Goal: Task Accomplishment & Management: Use online tool/utility

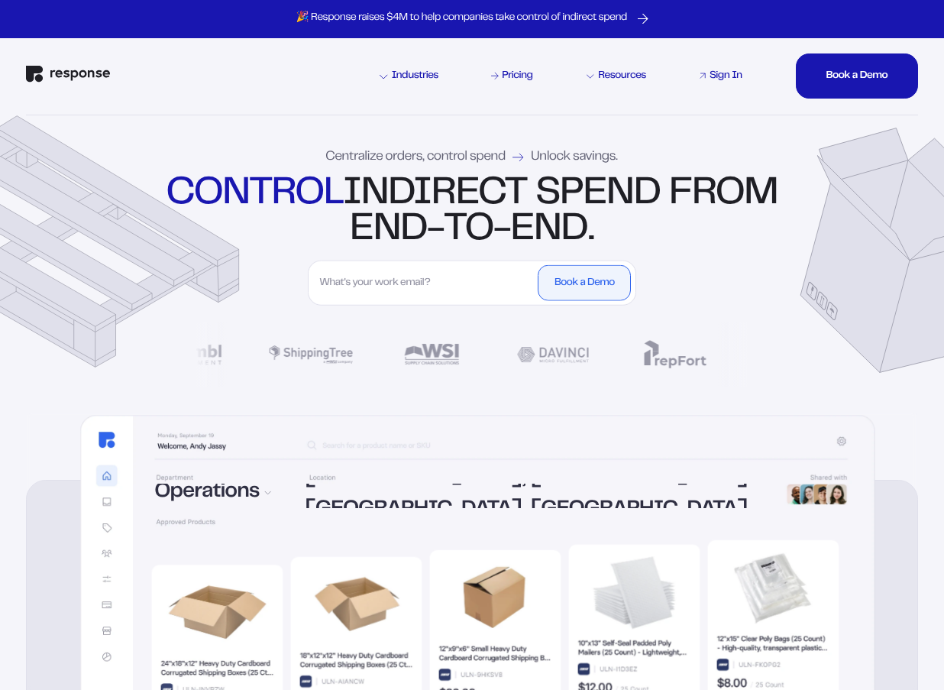
click at [722, 76] on div "Sign In" at bounding box center [725, 76] width 33 height 11
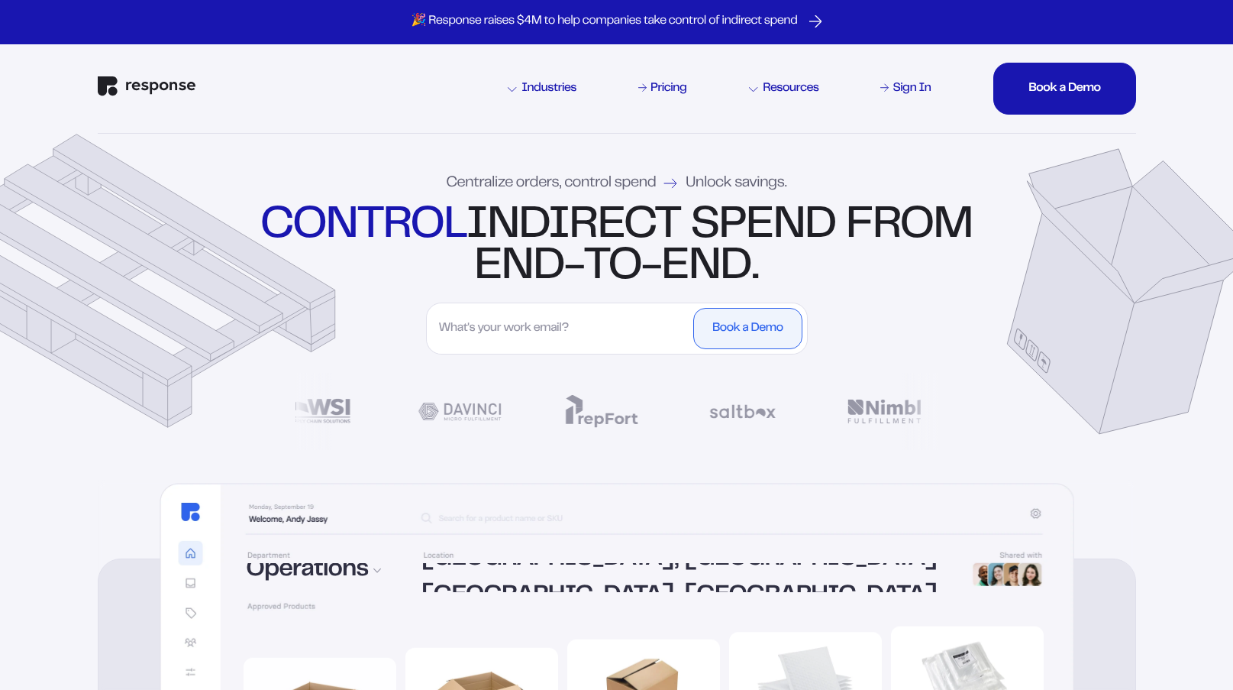
click at [364, 76] on div "Industries Pricing Resources Sign In Book a Demo Book a Demo Book a Demo Book a…" at bounding box center [617, 88] width 1039 height 89
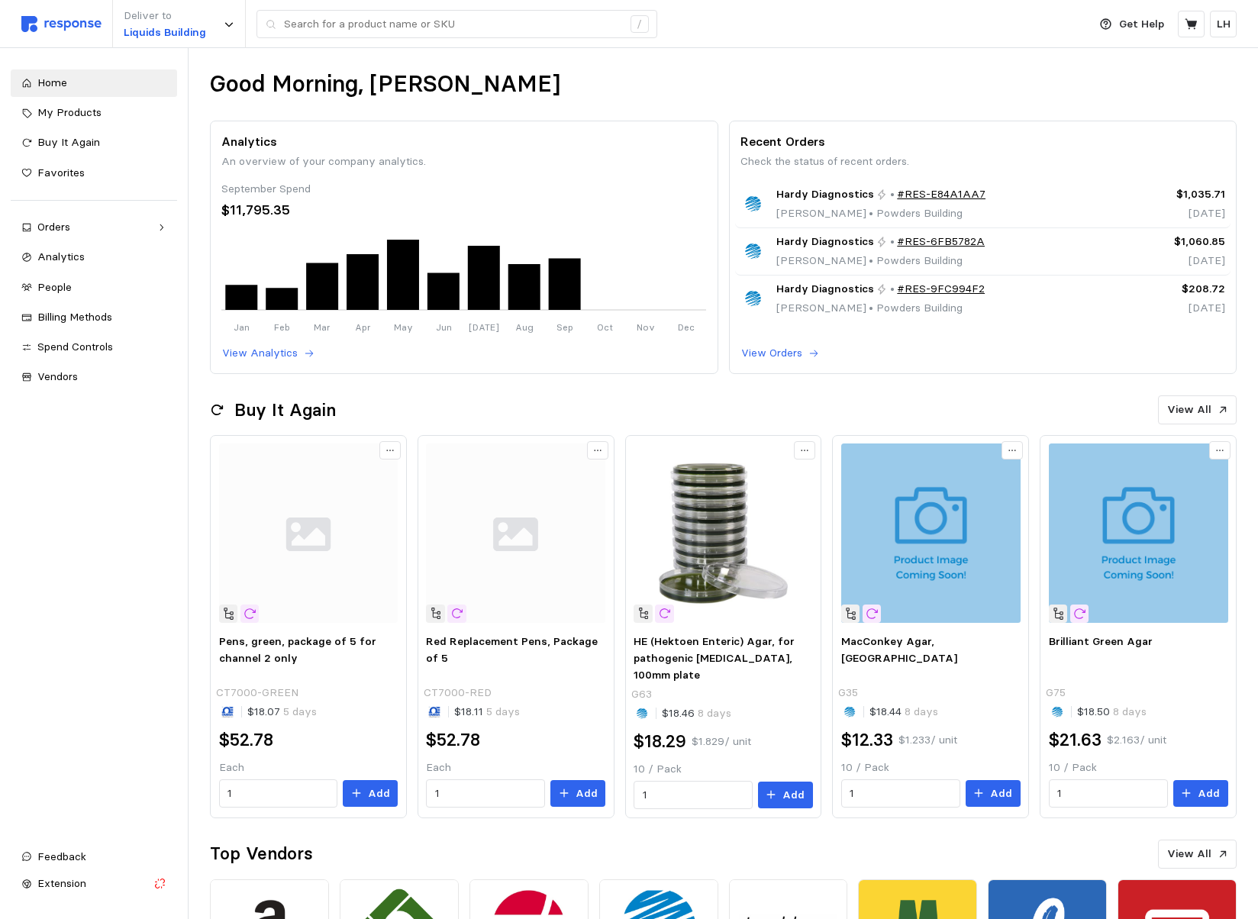
click at [716, 75] on div "Good Morning, [PERSON_NAME]" at bounding box center [723, 84] width 1027 height 30
click at [89, 82] on div "Home" at bounding box center [101, 83] width 129 height 17
click at [771, 71] on div "Good Morning, [PERSON_NAME]" at bounding box center [723, 84] width 1027 height 30
click at [812, 38] on div "Deliver to Liquids Building /" at bounding box center [550, 24] width 1059 height 48
click at [787, 31] on div "Deliver to Liquids Building /" at bounding box center [550, 24] width 1059 height 48
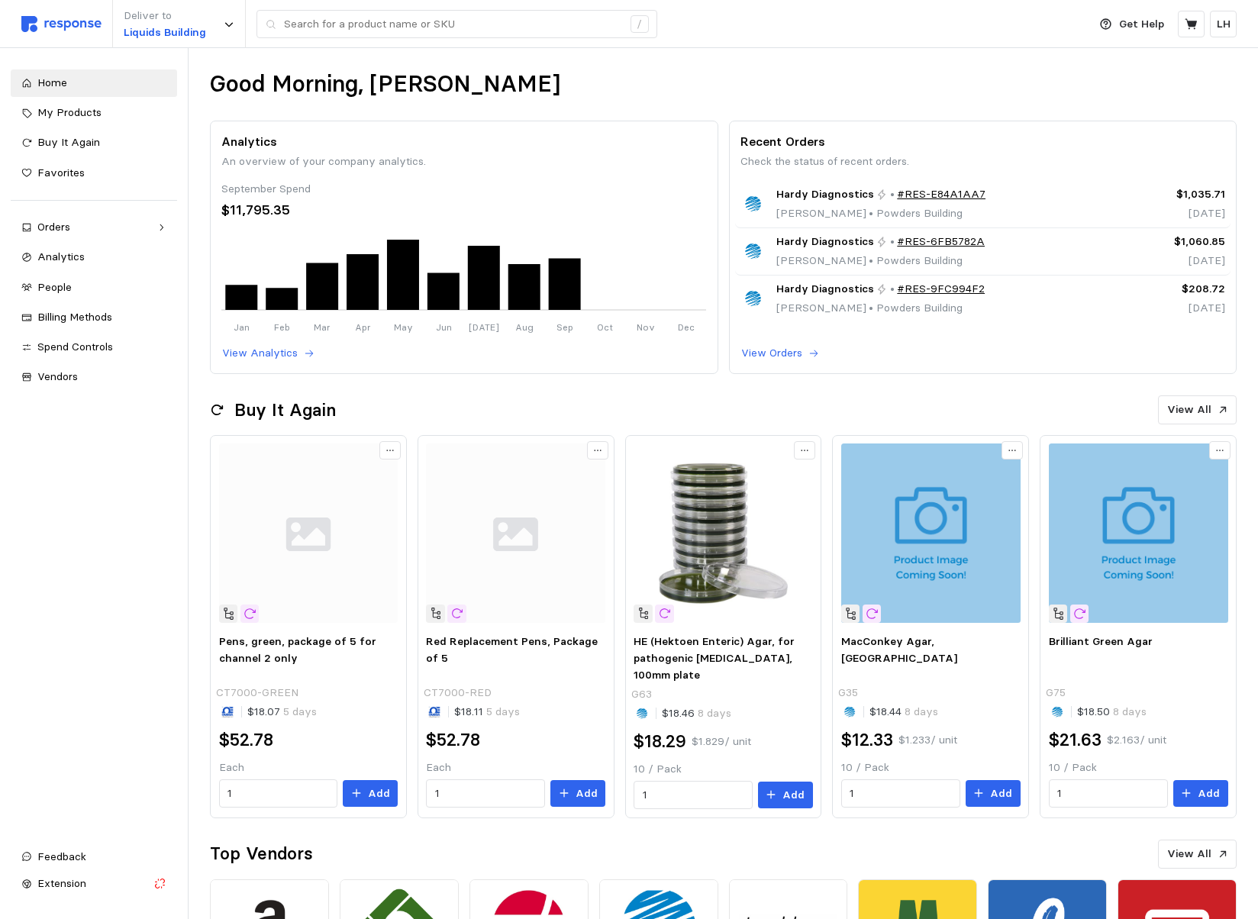
drag, startPoint x: 814, startPoint y: 66, endPoint x: 805, endPoint y: 67, distance: 9.3
click at [811, 66] on div "Good Morning, [PERSON_NAME] Analytics An overview of your company analytics. Se…" at bounding box center [724, 663] width 1070 height 1231
click at [718, 67] on div "Good Morning, [PERSON_NAME] Analytics An overview of your company analytics. Se…" at bounding box center [724, 663] width 1070 height 1231
click at [999, 79] on div "Good Morning, [PERSON_NAME]" at bounding box center [723, 84] width 1027 height 30
click at [50, 116] on span "My Products" at bounding box center [69, 112] width 64 height 14
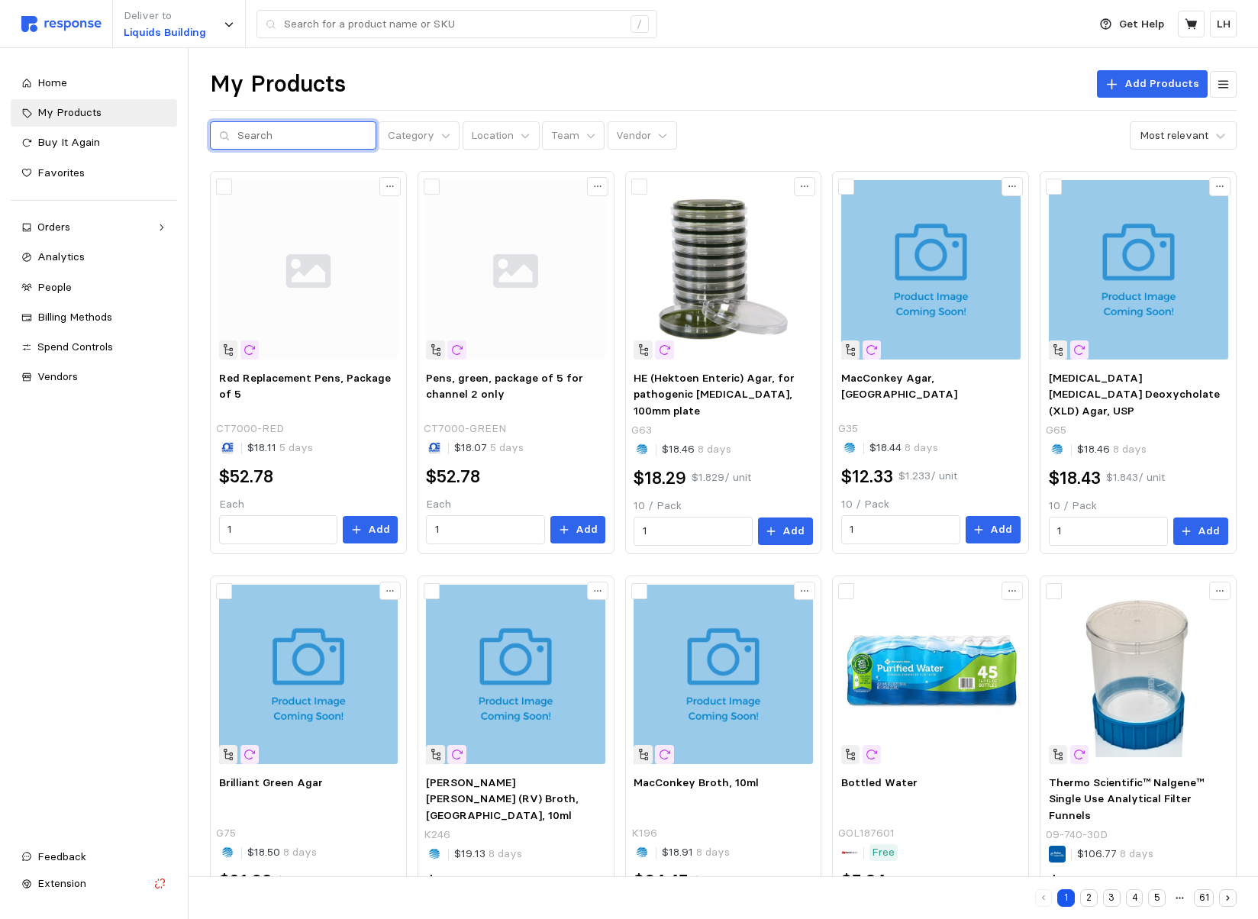
click at [247, 137] on input "text" at bounding box center [302, 135] width 130 height 27
type input "flash lights"
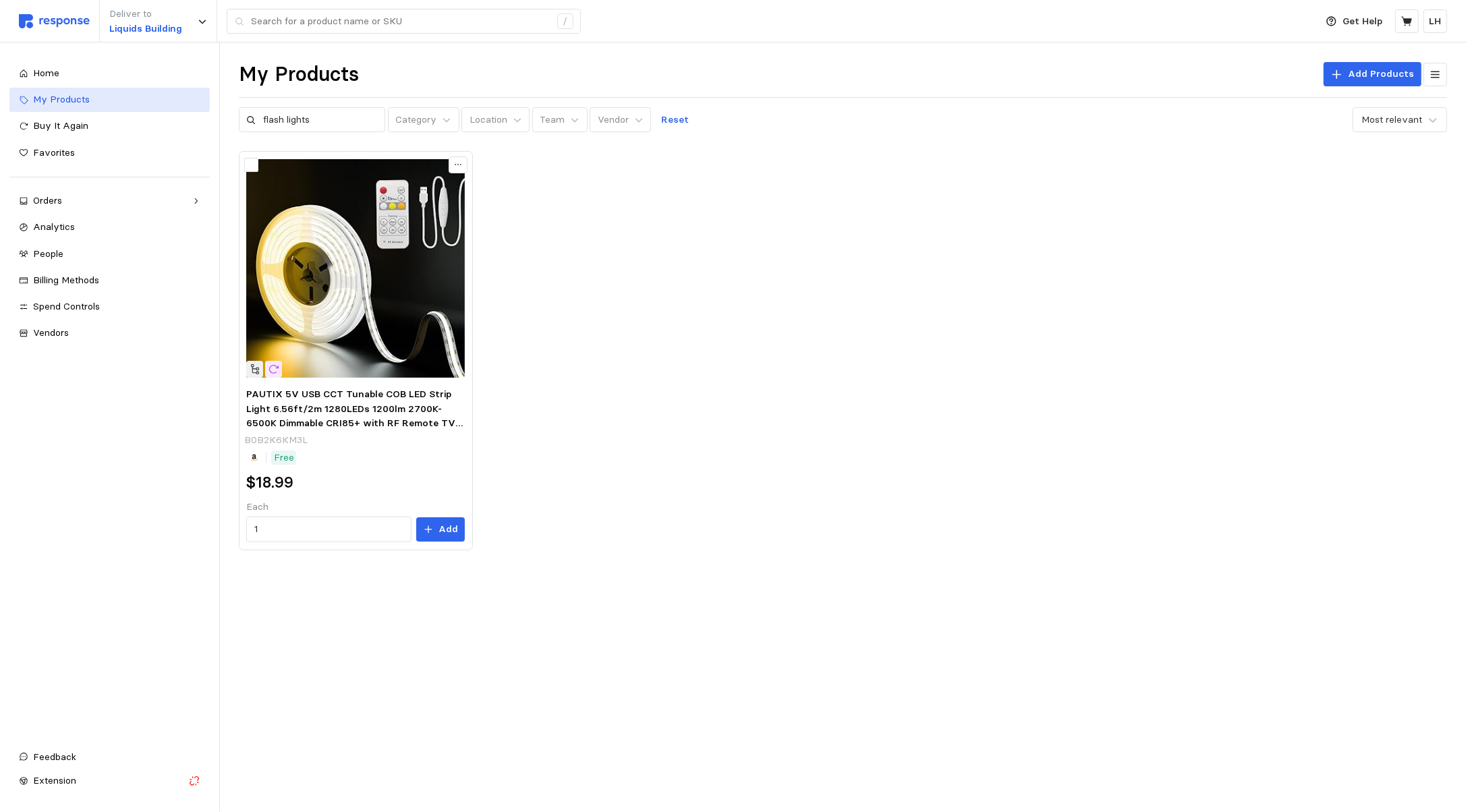
click at [39, 97] on span "My Products" at bounding box center [61, 99] width 57 height 12
drag, startPoint x: 318, startPoint y: 122, endPoint x: 193, endPoint y: 120, distance: 125.0
click at [193, 120] on div "Deliver to Liquids Building / Get Help LH / Home My Products Buy It Again Favor…" at bounding box center [733, 406] width 1466 height 812
click at [50, 76] on span "Home" at bounding box center [46, 73] width 27 height 12
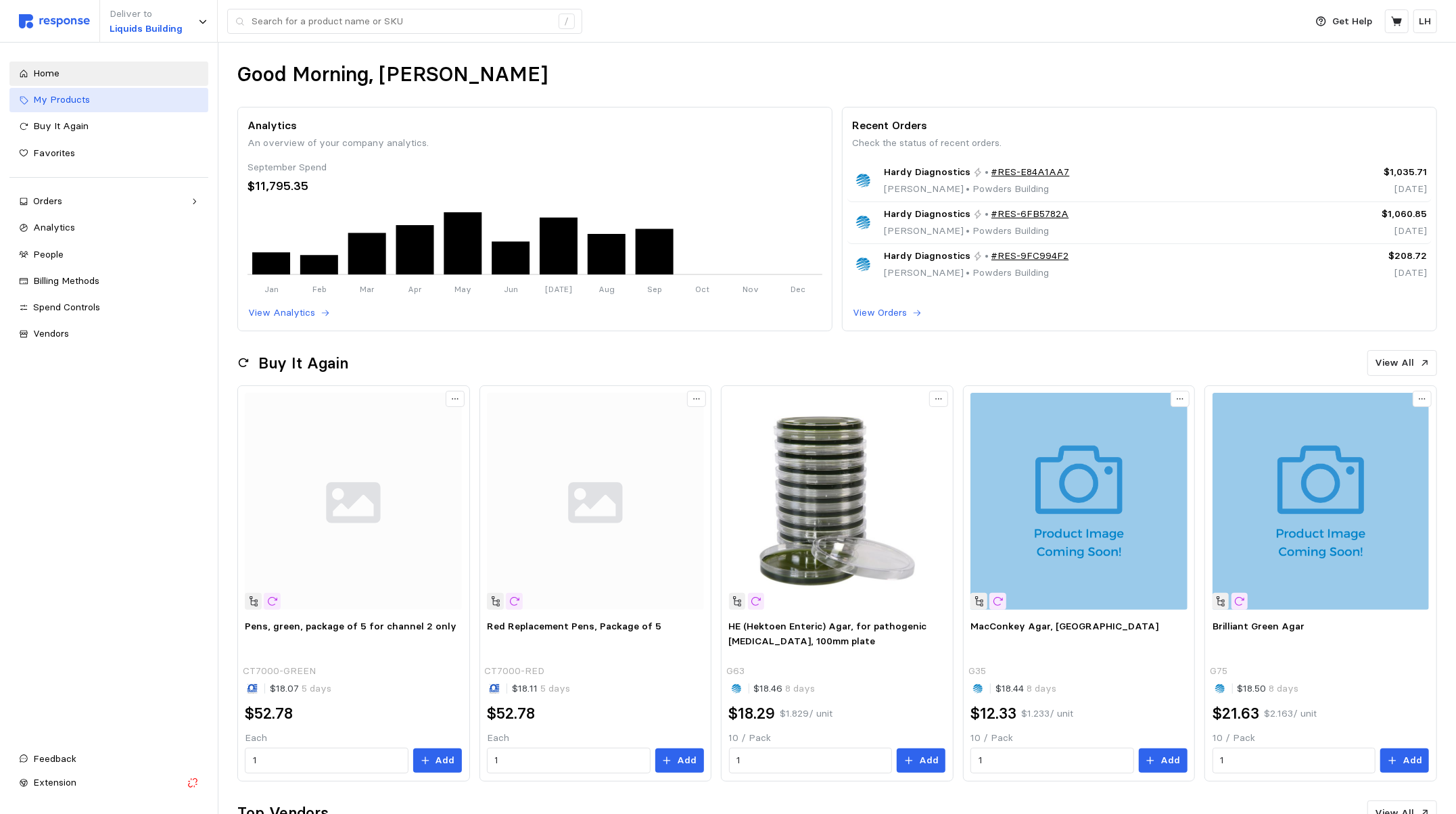
click at [90, 93] on div "My Products" at bounding box center [115, 100] width 166 height 15
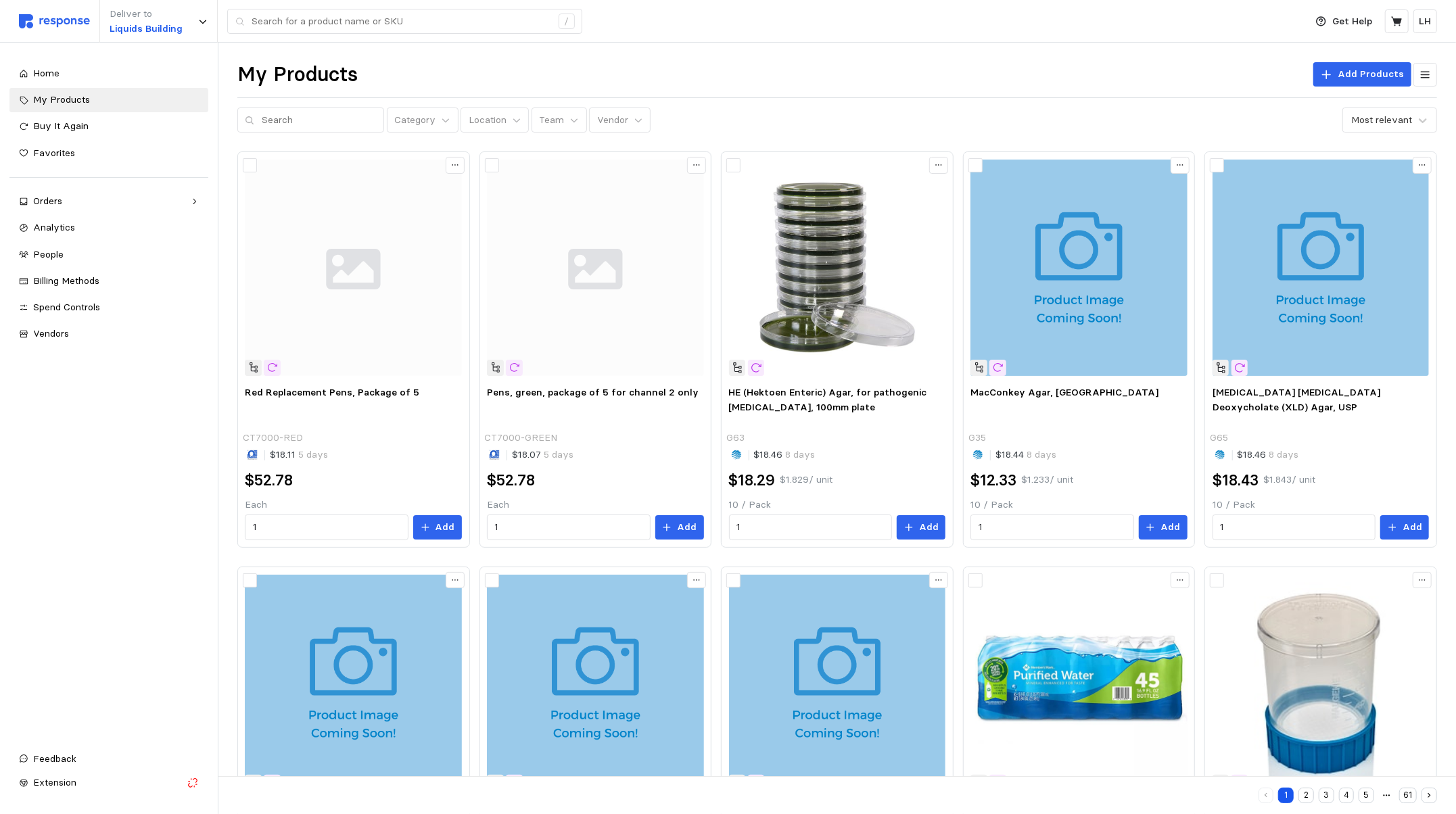
click at [269, 136] on div "My Products Add Products Category Location Team Vendor Most relevant Red Replac…" at bounding box center [837, 740] width 1237 height 1394
click at [265, 121] on input "text" at bounding box center [320, 120] width 115 height 24
type input "FLASH LIGHT"
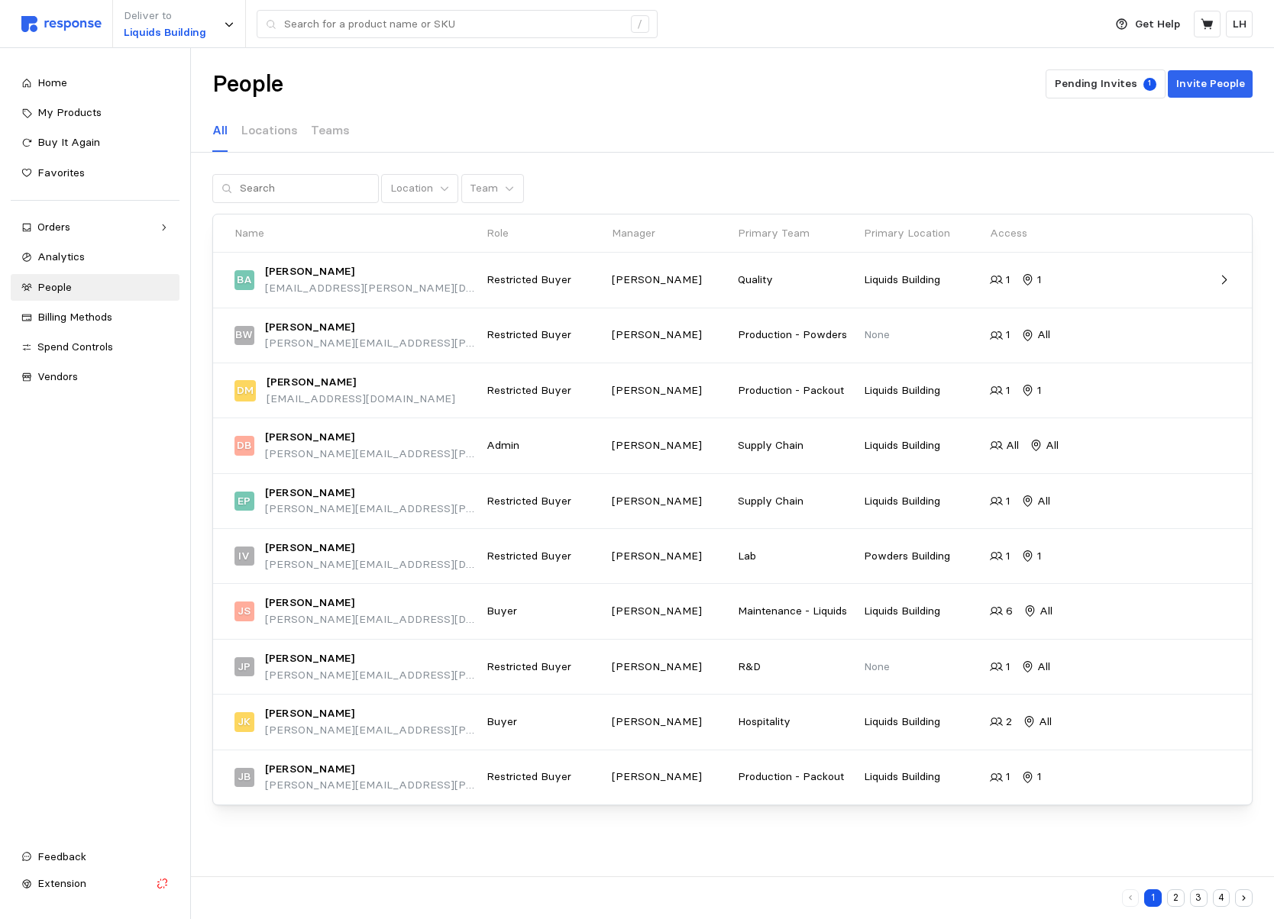
drag, startPoint x: 649, startPoint y: 192, endPoint x: 404, endPoint y: 234, distance: 248.6
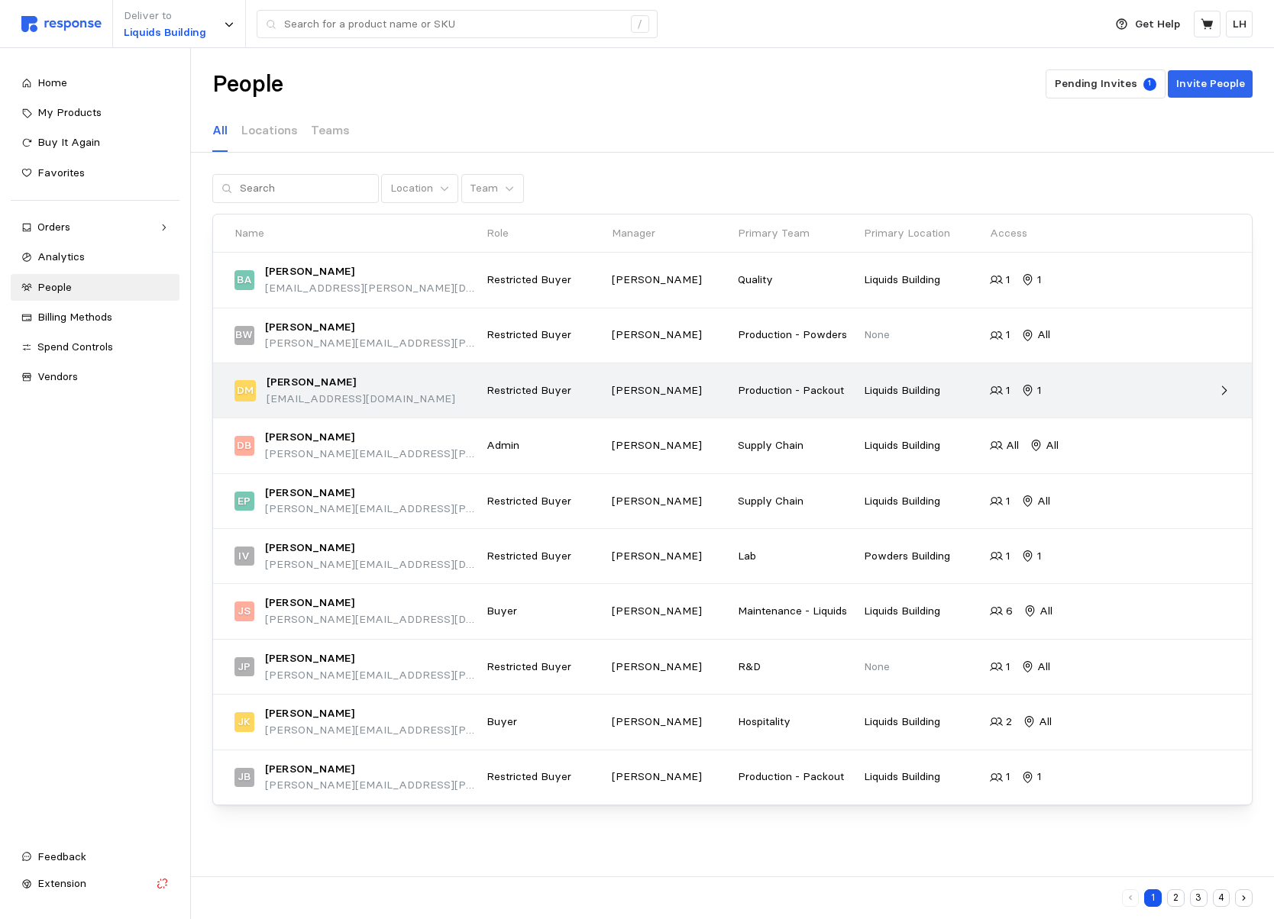
drag, startPoint x: 404, startPoint y: 234, endPoint x: 362, endPoint y: 376, distance: 148.1
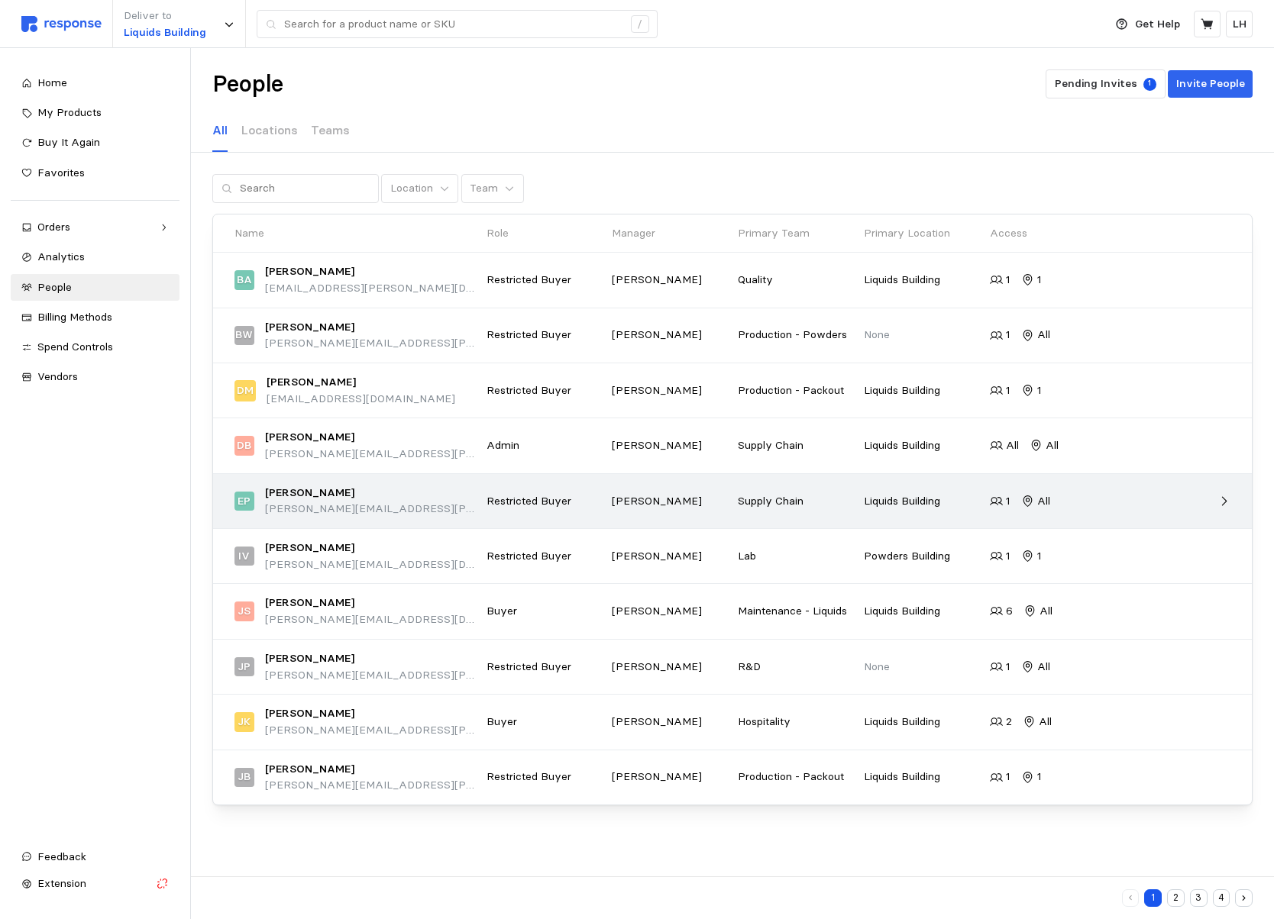
drag, startPoint x: 362, startPoint y: 376, endPoint x: 302, endPoint y: 526, distance: 161.8
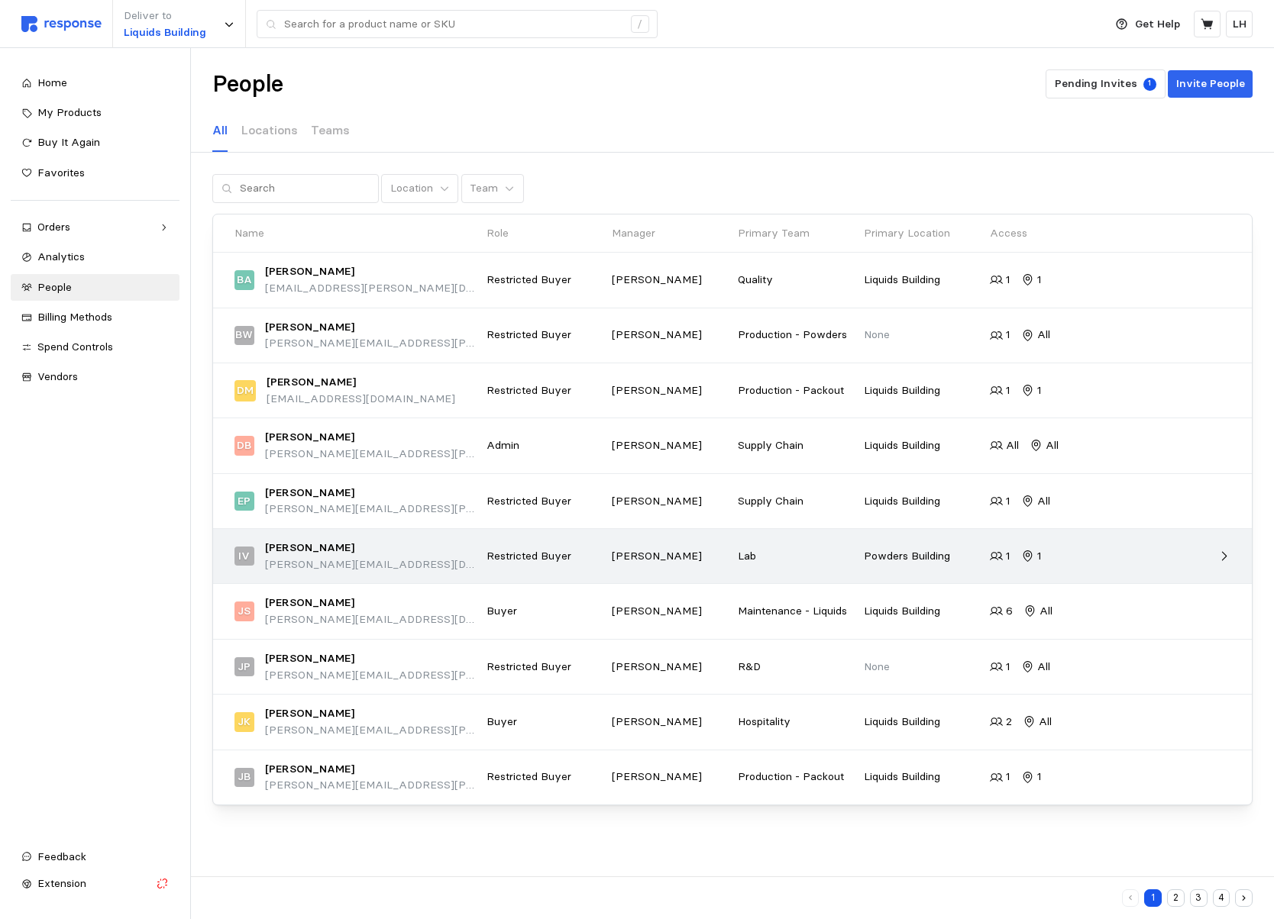
drag, startPoint x: 302, startPoint y: 526, endPoint x: 276, endPoint y: 553, distance: 37.3
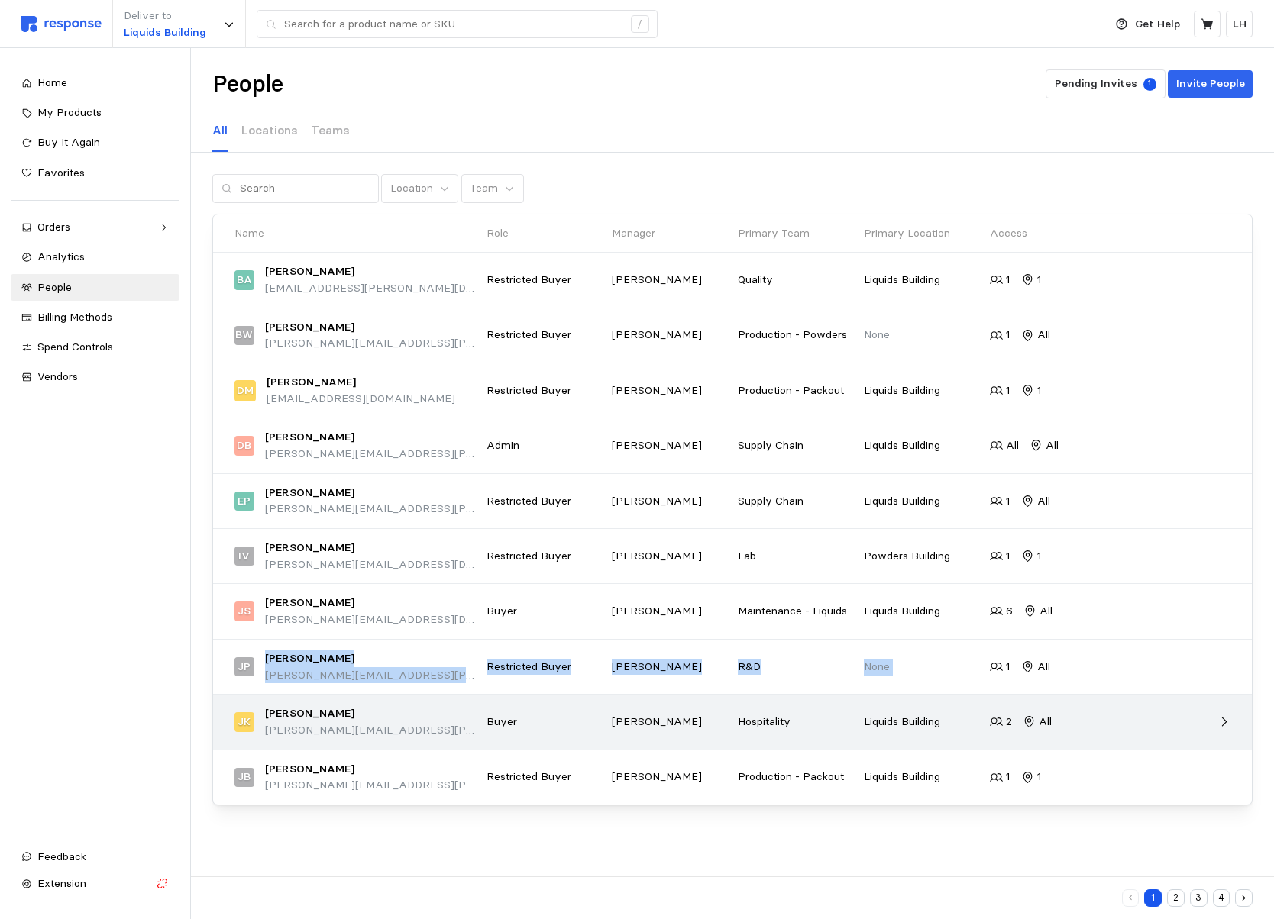
drag, startPoint x: 276, startPoint y: 553, endPoint x: 227, endPoint y: 736, distance: 189.9
click at [227, 736] on div "Name Role Manager Primary Team Primary Location Access BA Ben Anderson ben.ande…" at bounding box center [732, 510] width 1040 height 592
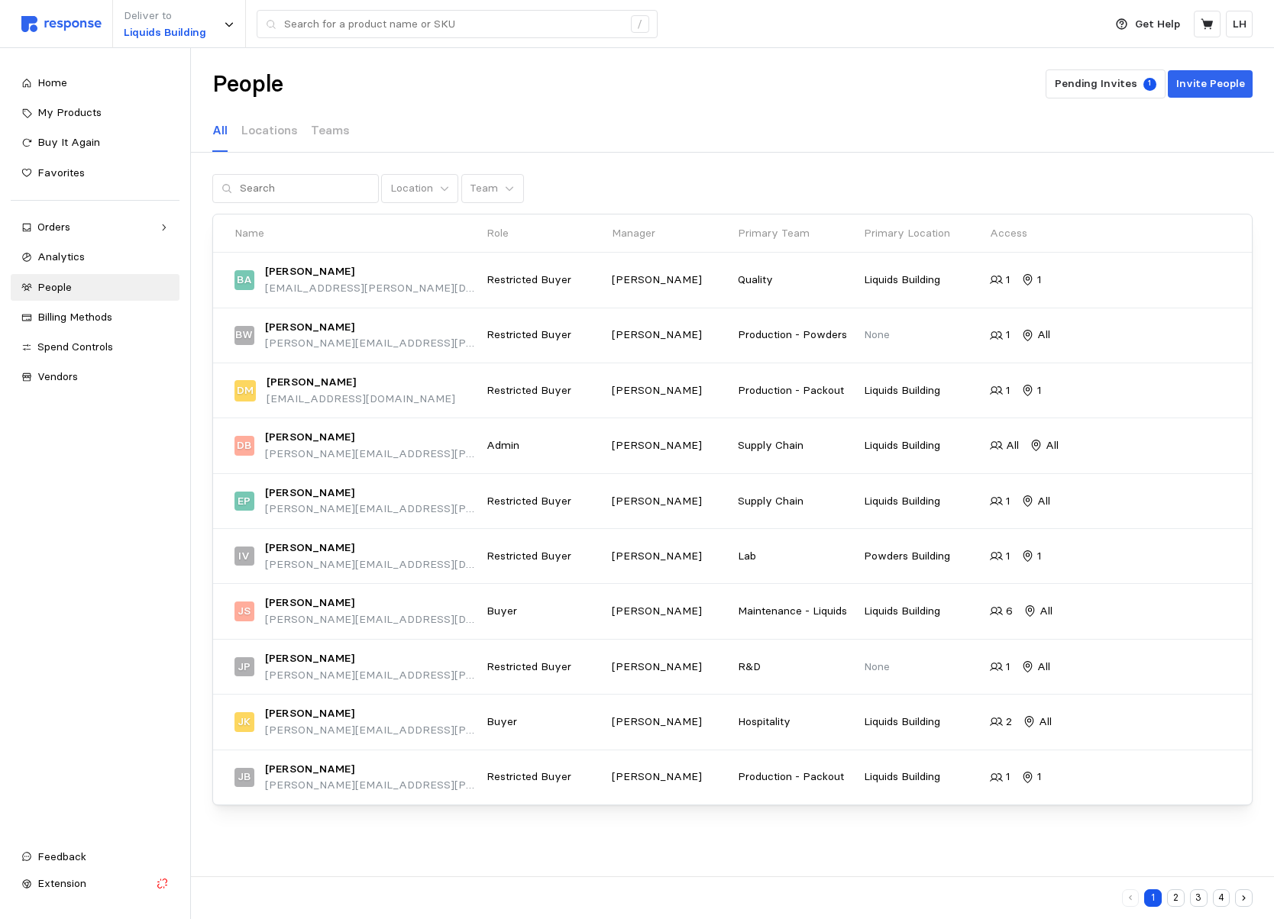
click at [640, 111] on div "All Locations Teams" at bounding box center [732, 131] width 1040 height 42
click at [86, 119] on div "My Products" at bounding box center [102, 113] width 131 height 17
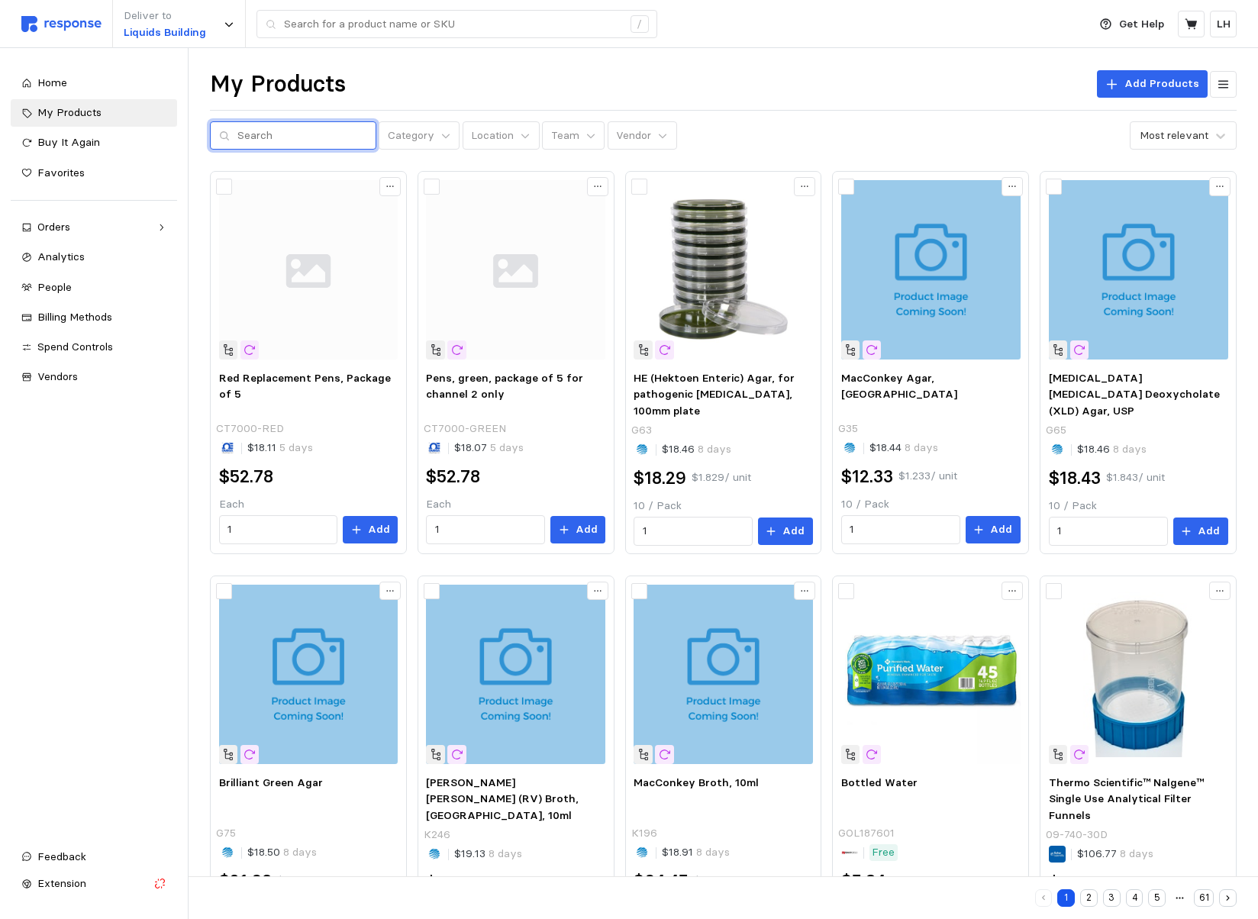
click at [273, 138] on input "text" at bounding box center [302, 135] width 130 height 27
type input "3PK"
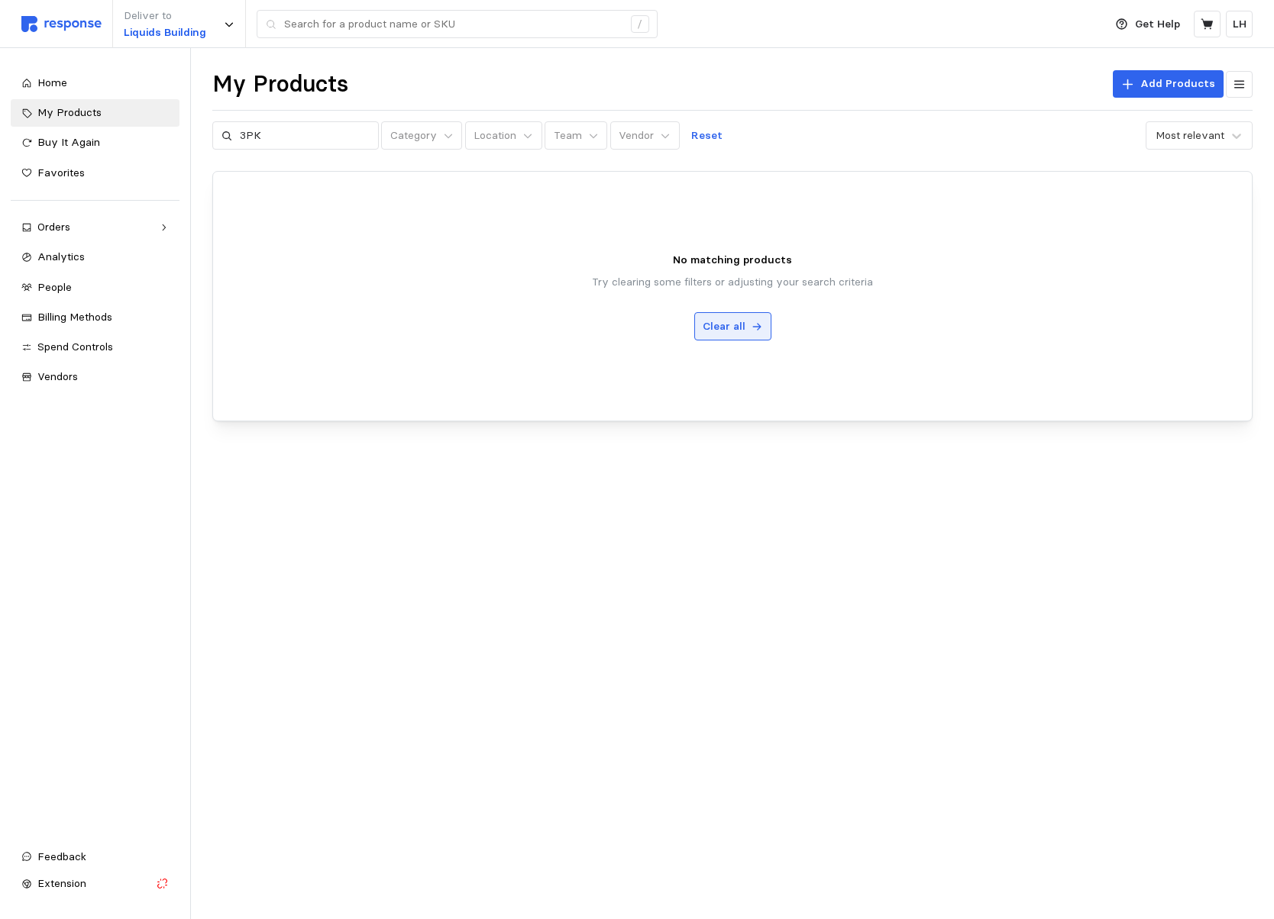
click at [735, 328] on p "Clear all" at bounding box center [724, 326] width 43 height 17
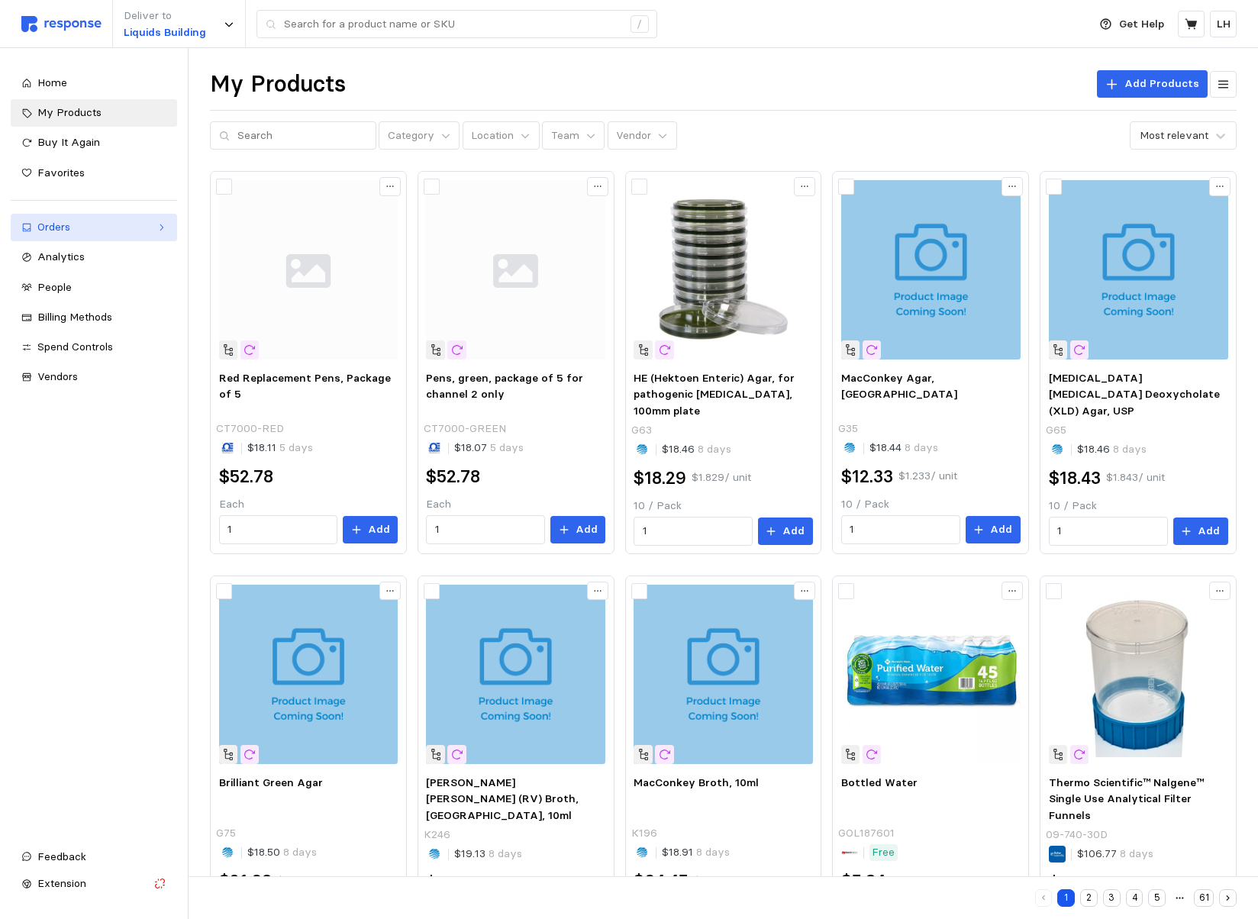
click at [58, 235] on div "Orders" at bounding box center [93, 227] width 113 height 17
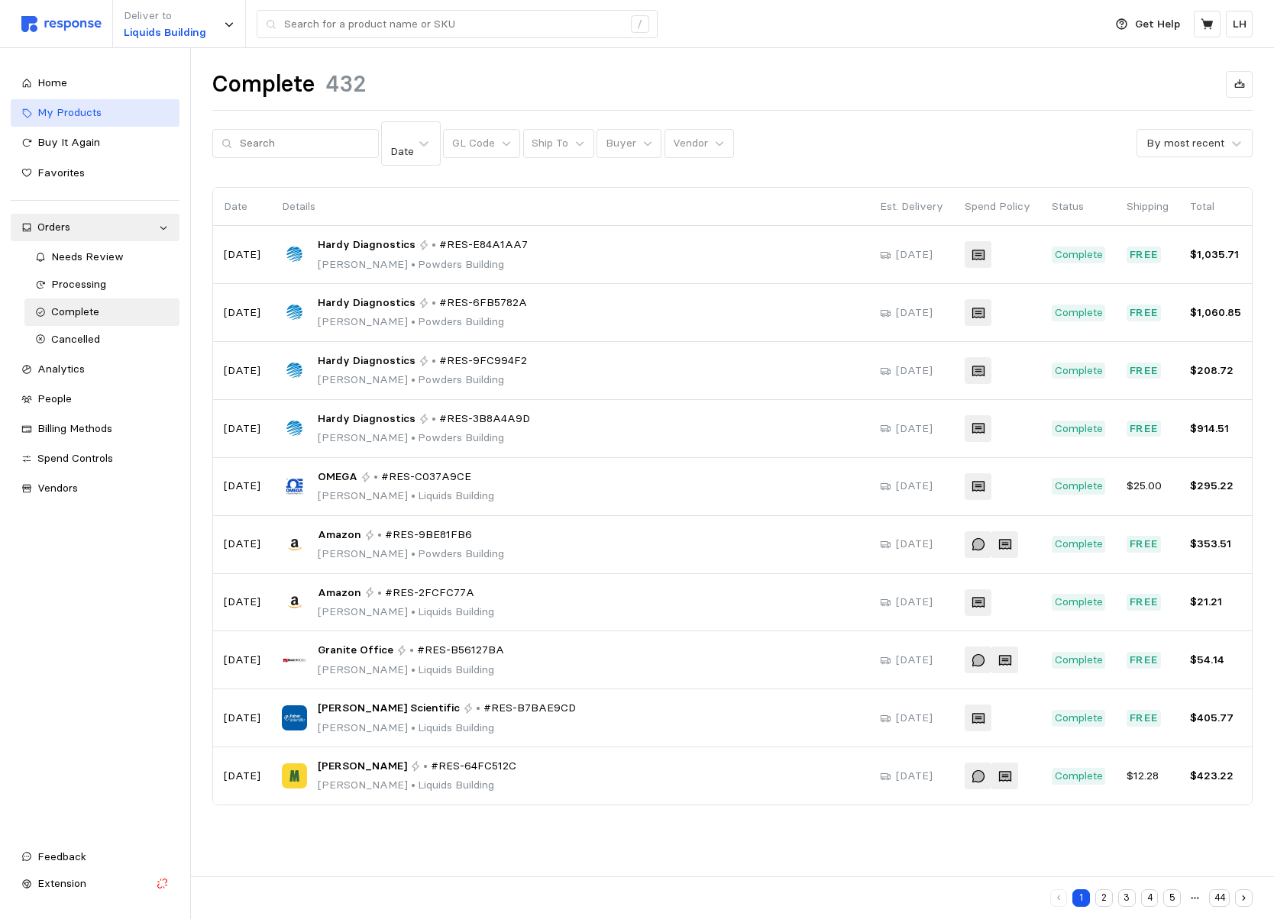
click at [58, 105] on span "My Products" at bounding box center [69, 112] width 64 height 14
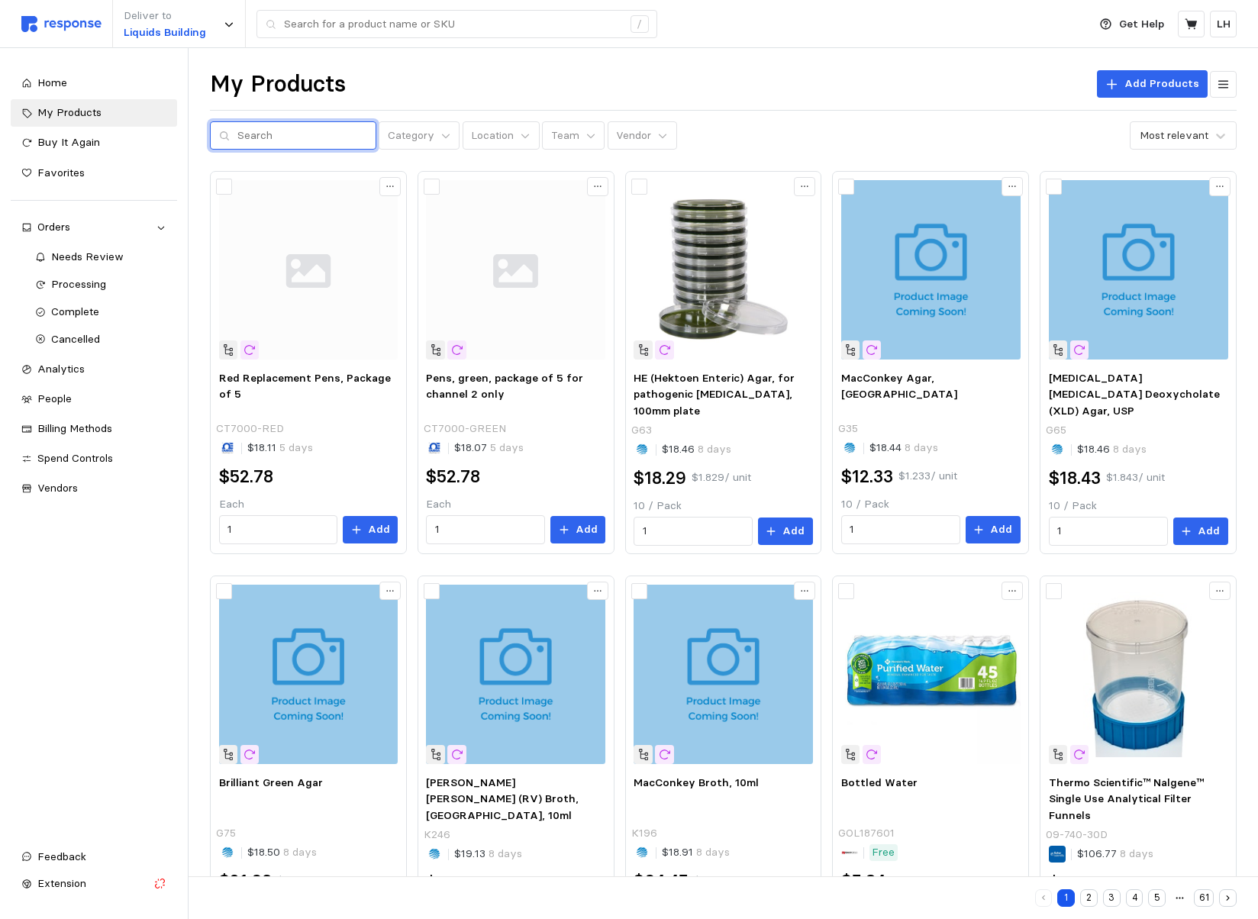
click at [240, 138] on input "text" at bounding box center [302, 135] width 130 height 27
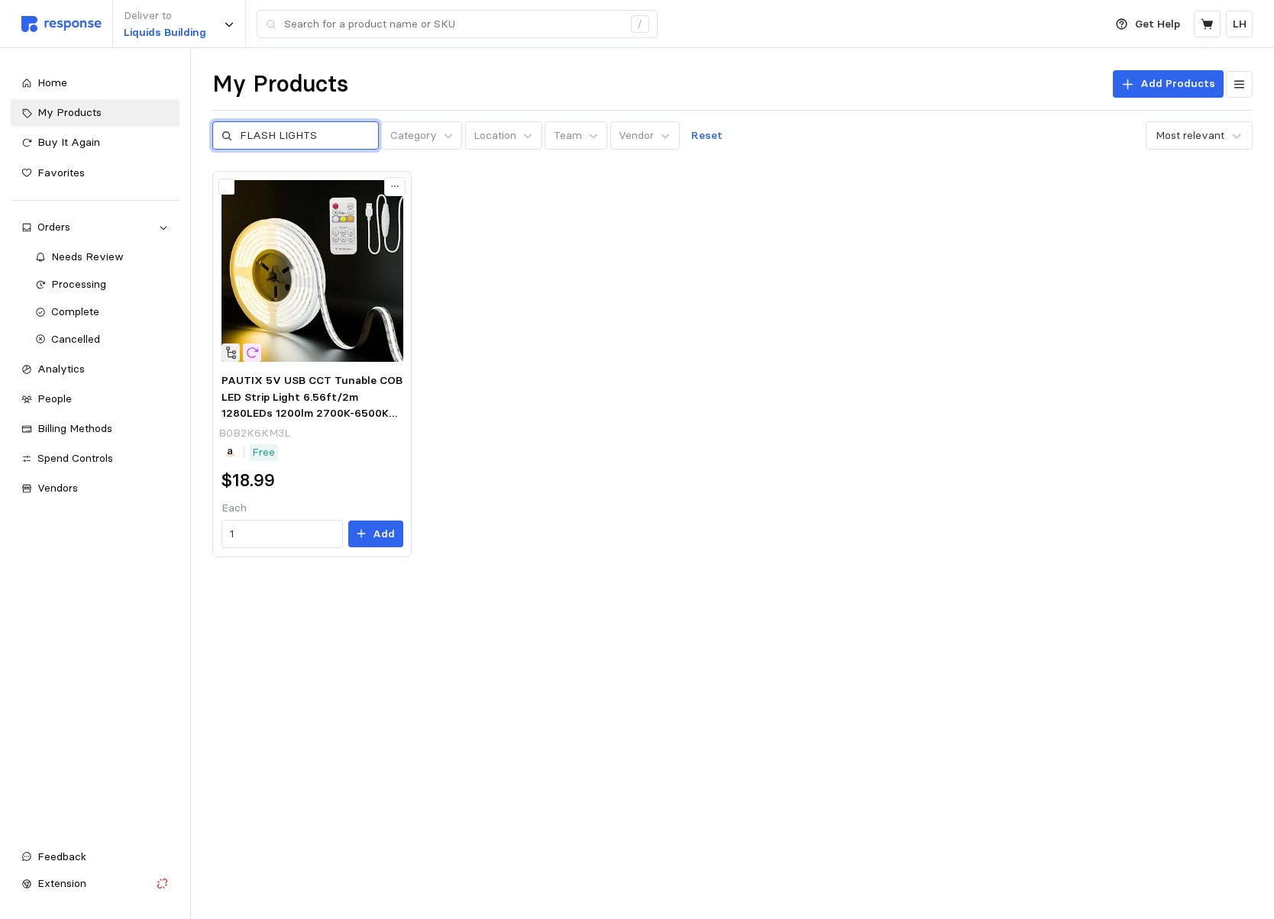
click at [325, 133] on input "FLASH LIGHTS" at bounding box center [305, 135] width 130 height 27
type input "FLASH LIGHTS 3PK"
